Goal: Transaction & Acquisition: Purchase product/service

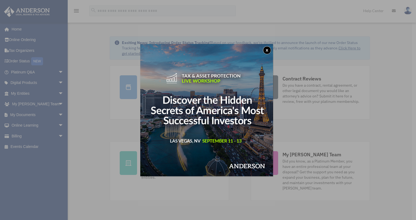
click at [269, 51] on button "x" at bounding box center [267, 50] width 8 height 8
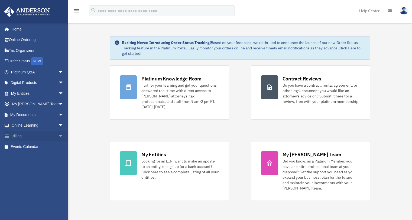
click at [19, 135] on link "Billing arrow_drop_down" at bounding box center [38, 136] width 68 height 11
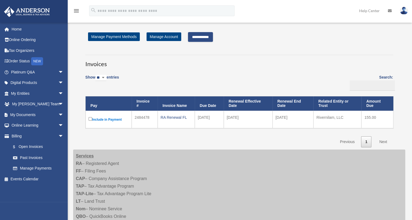
click at [204, 38] on input "**********" at bounding box center [200, 37] width 25 height 10
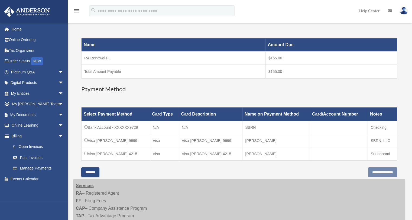
scroll to position [89, 0]
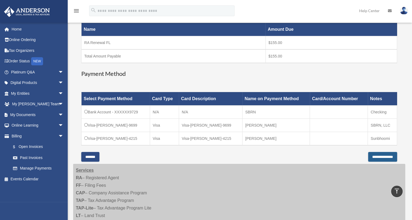
click at [379, 156] on input "**********" at bounding box center [382, 157] width 29 height 10
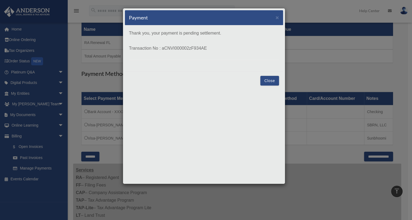
click at [266, 82] on button "Close" at bounding box center [269, 81] width 19 height 10
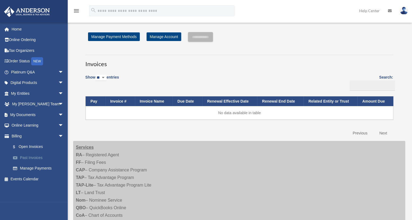
click at [34, 157] on link "Past Invoices" at bounding box center [40, 158] width 64 height 11
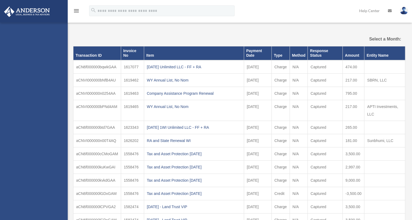
click at [27, 144] on div "rpshiva@gmail.com Sign Out rpshiva@gmail.com Home Online Ordering Tax Organizer…" at bounding box center [34, 133] width 68 height 220
select select
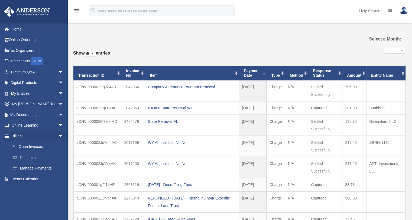
click at [35, 157] on link "Past Invoices" at bounding box center [40, 158] width 64 height 11
select select
click at [16, 134] on link "Billing arrow_drop_down" at bounding box center [38, 136] width 68 height 11
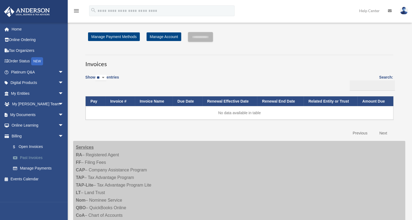
click at [35, 157] on link "Past Invoices" at bounding box center [40, 158] width 64 height 11
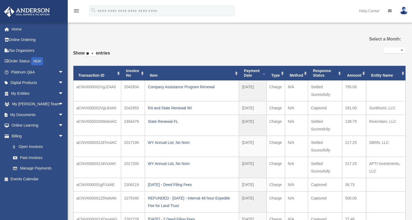
select select
click at [32, 146] on link "$ Open Invoices" at bounding box center [40, 147] width 64 height 11
